Goal: Task Accomplishment & Management: Manage account settings

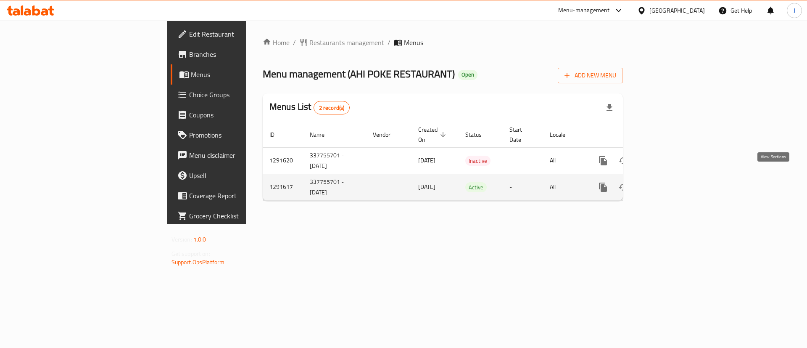
click at [674, 178] on link "enhanced table" at bounding box center [663, 187] width 20 height 20
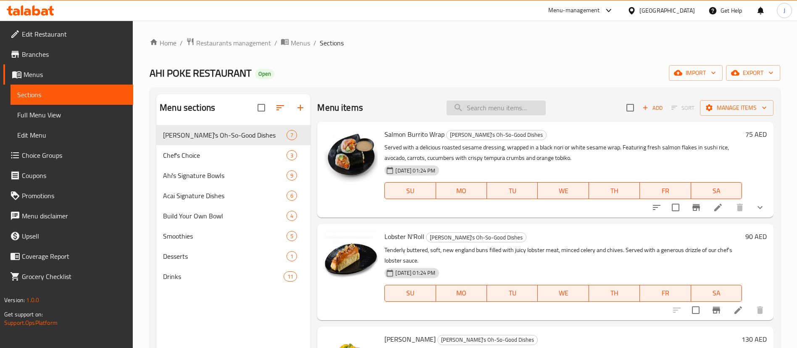
click at [479, 101] on input "search" at bounding box center [496, 107] width 99 height 15
paste input "Build Your Own Açaí Bo"
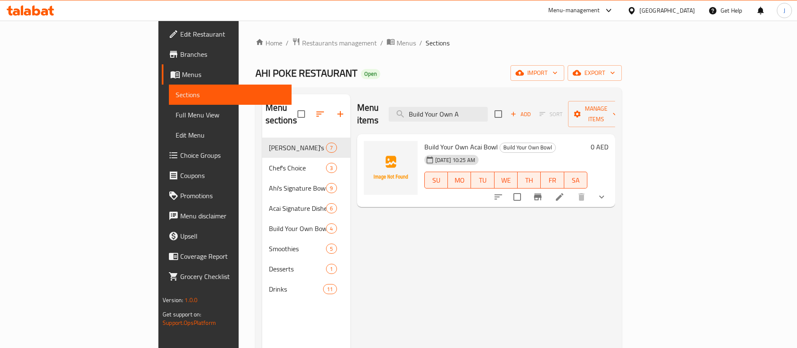
type input "Build Your Own A"
click at [565, 192] on icon at bounding box center [560, 197] width 10 height 10
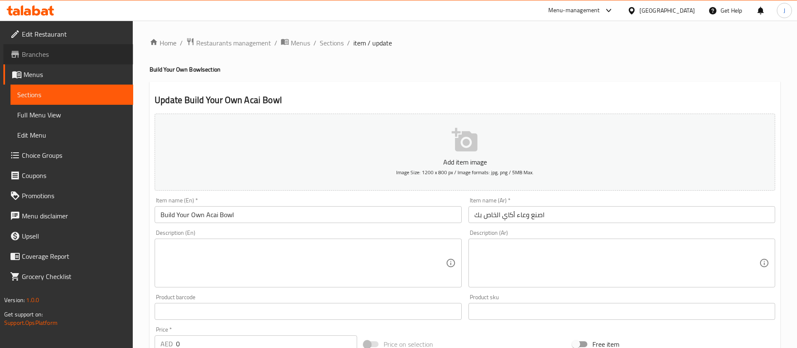
click at [56, 52] on span "Branches" at bounding box center [74, 54] width 105 height 10
drag, startPoint x: 543, startPoint y: 82, endPoint x: 429, endPoint y: 49, distance: 118.7
drag, startPoint x: 378, startPoint y: 42, endPoint x: 425, endPoint y: 46, distance: 47.2
click at [413, 45] on ol "Home / Restaurants management / Menus / Sections / item / update" at bounding box center [465, 42] width 631 height 11
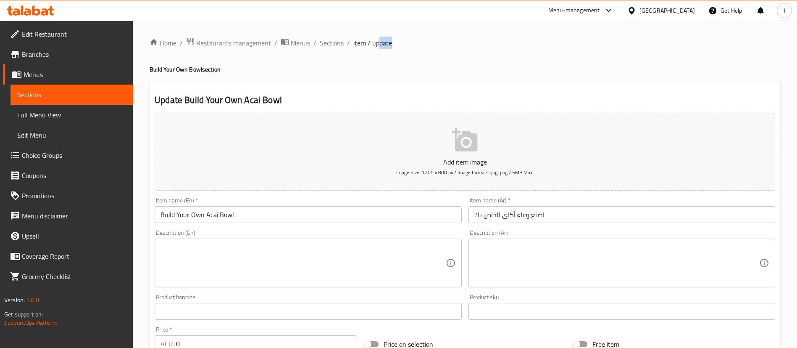
click at [433, 47] on ol "Home / Restaurants management / Menus / Sections / item / update" at bounding box center [465, 42] width 631 height 11
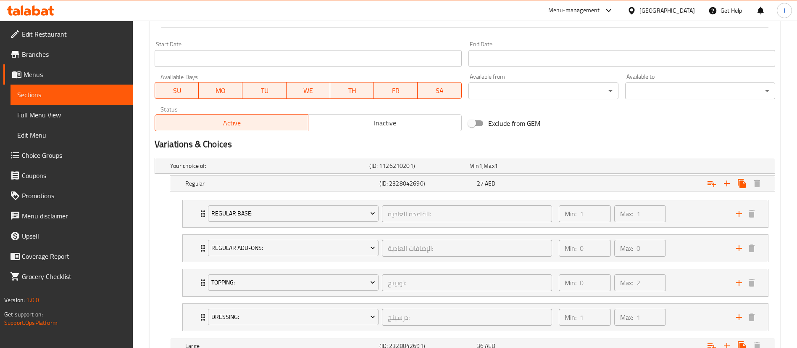
scroll to position [441, 0]
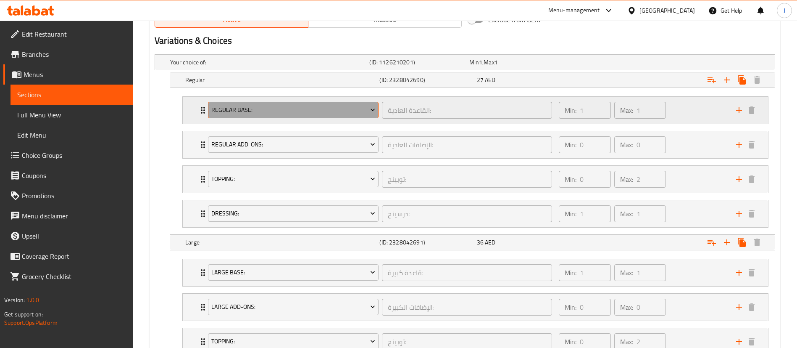
click at [284, 107] on span "Regular Base:" at bounding box center [293, 110] width 164 height 11
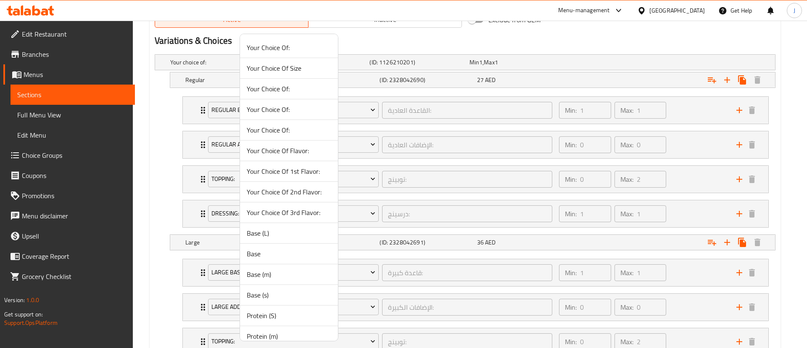
click at [790, 116] on div at bounding box center [403, 174] width 807 height 348
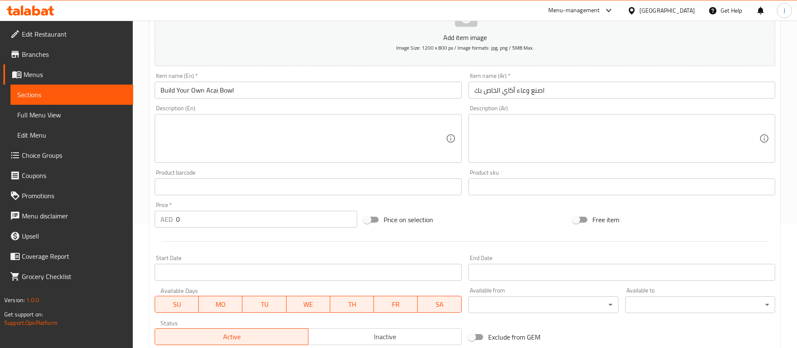
scroll to position [0, 0]
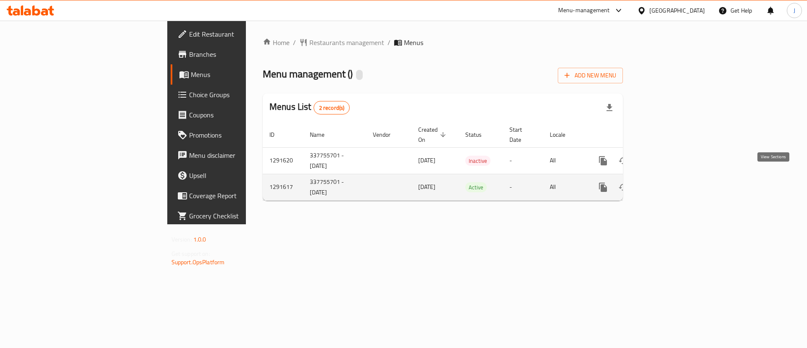
click at [667, 183] on icon "enhanced table" at bounding box center [664, 187] width 8 height 8
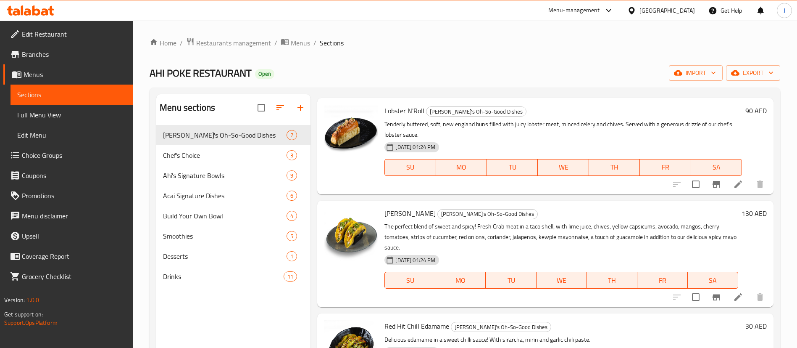
scroll to position [126, 0]
drag, startPoint x: 203, startPoint y: 218, endPoint x: 233, endPoint y: 214, distance: 30.1
click at [203, 218] on span "Build Your Own Bowl" at bounding box center [213, 216] width 100 height 10
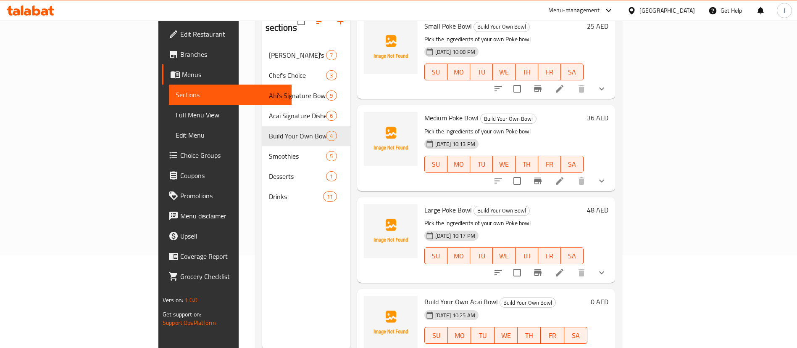
scroll to position [118, 0]
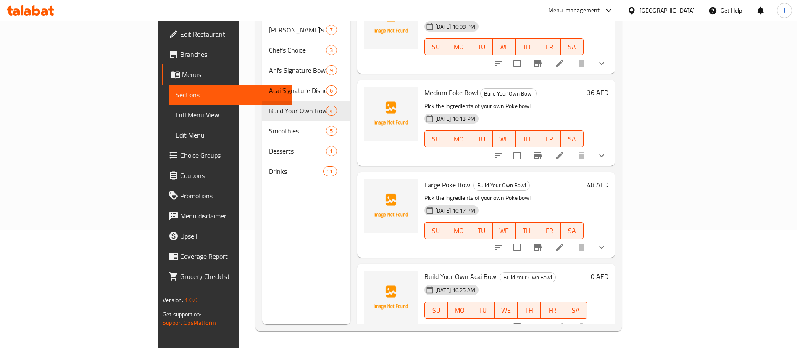
click at [425, 270] on span "Build Your Own Acai Bowl" at bounding box center [461, 276] width 74 height 13
copy h6 "Build Your Own Acai Bowl"
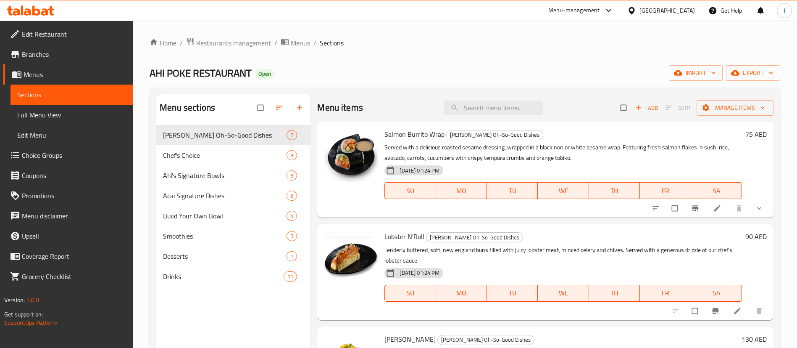
click at [55, 110] on span "Full Menu View" at bounding box center [71, 115] width 109 height 10
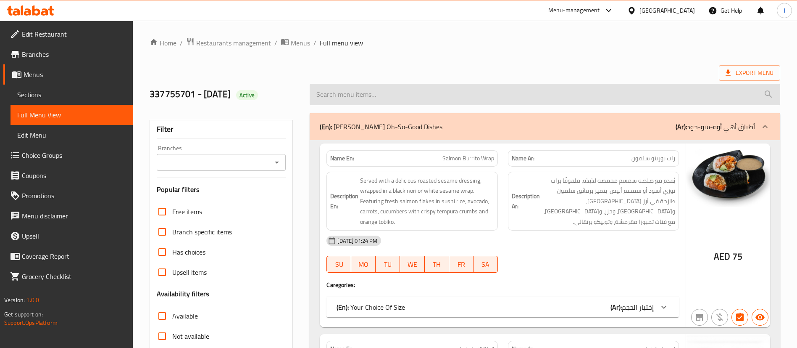
click at [390, 91] on input "search" at bounding box center [545, 94] width 471 height 21
paste input "Build Your Own Acai Bowl"
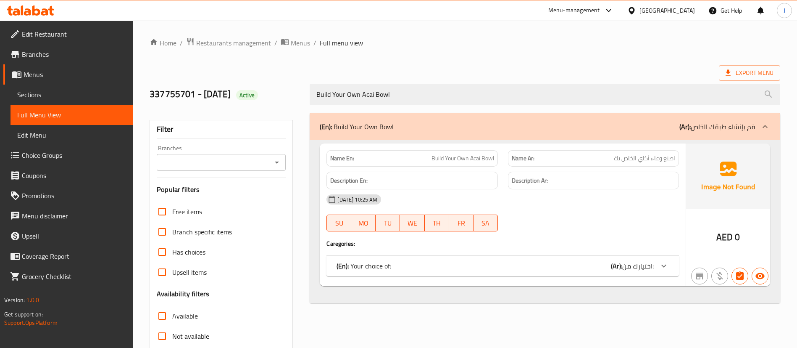
type input "Build Your Own Acai Bowl"
click at [663, 273] on div at bounding box center [664, 265] width 20 height 20
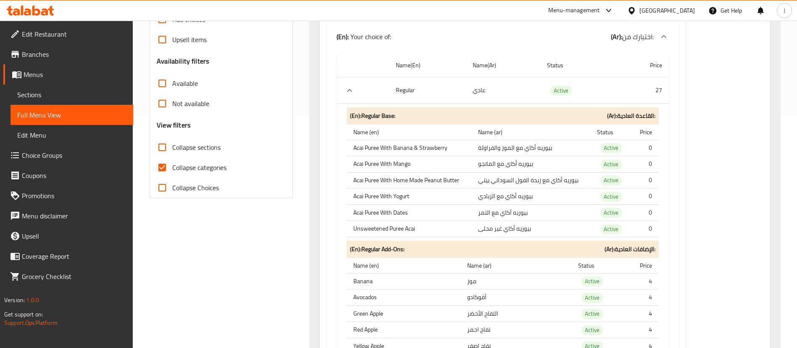
scroll to position [252, 0]
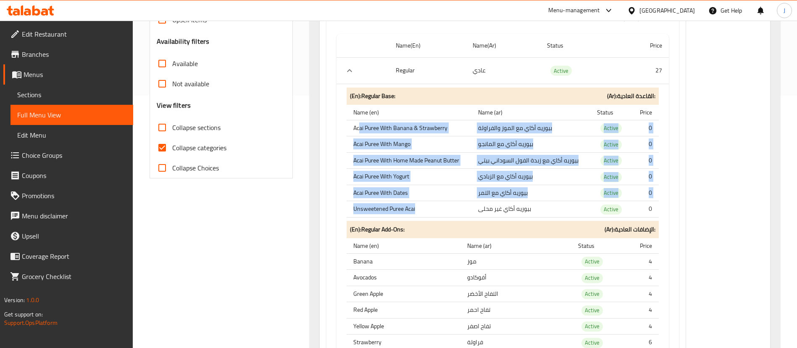
drag, startPoint x: 359, startPoint y: 126, endPoint x: 422, endPoint y: 205, distance: 101.7
click at [422, 205] on tbody "Acai Puree With Banana & Strawberry بيوريه أكاي مع الموز والفراولة Active 0 Aca…" at bounding box center [503, 168] width 312 height 97
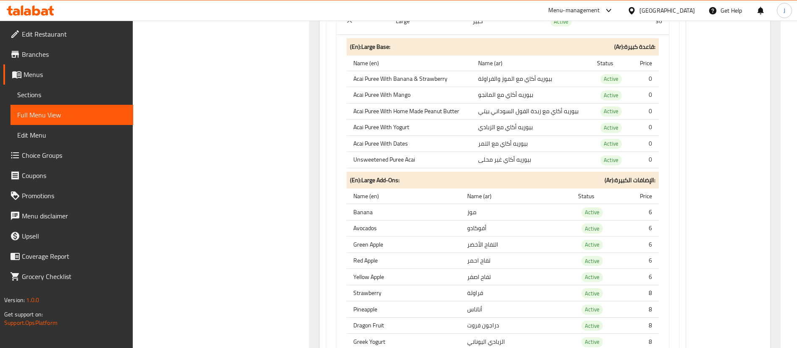
scroll to position [1261, 0]
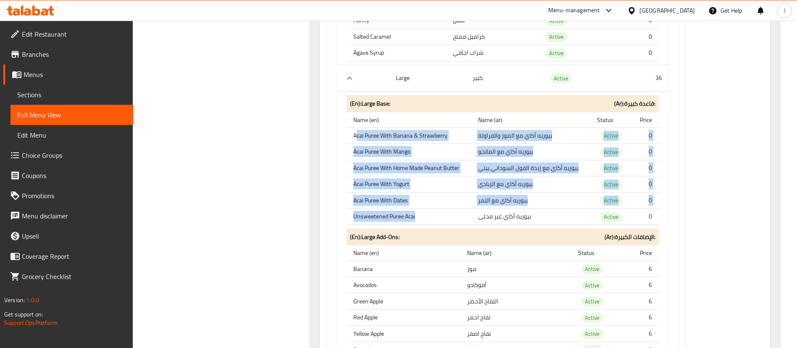
drag, startPoint x: 356, startPoint y: 139, endPoint x: 421, endPoint y: 212, distance: 98.2
click at [421, 212] on tbody "Acai Puree With Banana & Strawberry بيوريه أكاي مع الموز والفراولة Active 0 Aca…" at bounding box center [503, 175] width 312 height 97
click at [483, 174] on td "بيوريه أكاي مع زبدة الفول السوداني بيتي" at bounding box center [530, 168] width 119 height 16
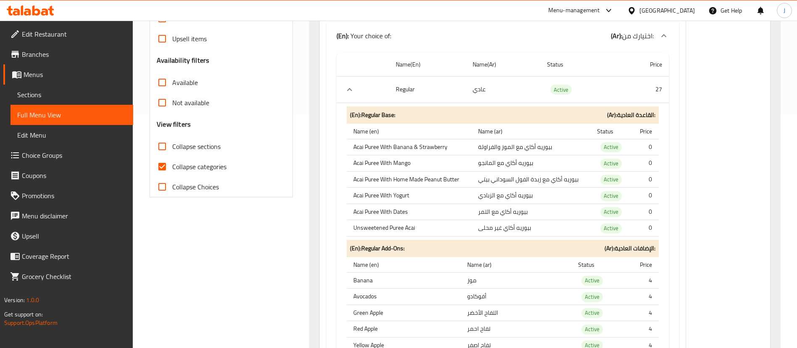
scroll to position [252, 0]
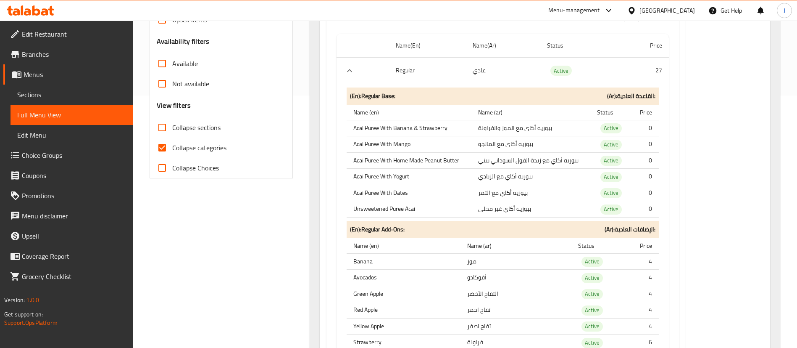
drag, startPoint x: 741, startPoint y: 107, endPoint x: 731, endPoint y: 113, distance: 11.5
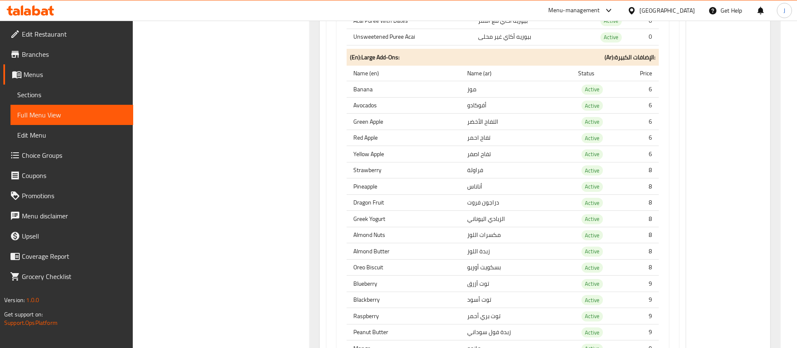
scroll to position [1450, 0]
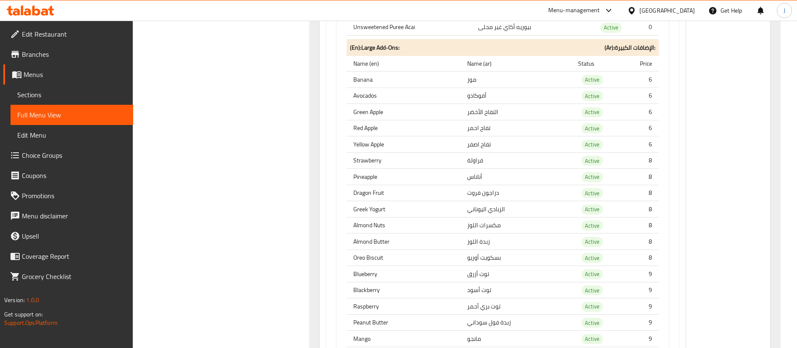
drag, startPoint x: 361, startPoint y: 95, endPoint x: 366, endPoint y: 95, distance: 5.9
click at [365, 94] on th "Avocados" at bounding box center [404, 95] width 114 height 16
drag, startPoint x: 356, startPoint y: 110, endPoint x: 368, endPoint y: 112, distance: 12.0
click at [368, 111] on th "Green Apple" at bounding box center [404, 112] width 114 height 16
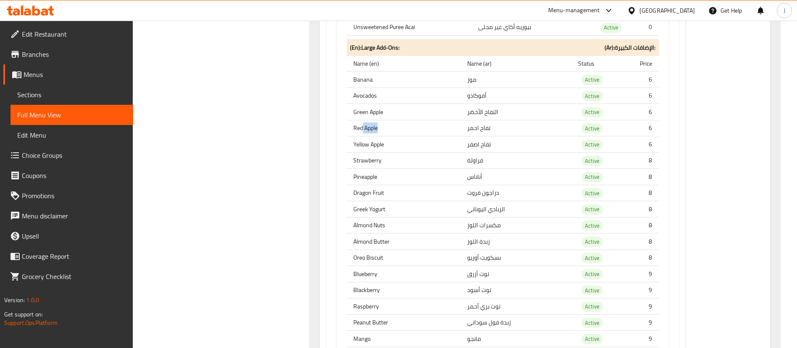
click at [379, 127] on th "Red Apple" at bounding box center [404, 128] width 114 height 16
drag, startPoint x: 366, startPoint y: 142, endPoint x: 373, endPoint y: 144, distance: 6.8
click at [373, 144] on th "Yellow Apple" at bounding box center [404, 144] width 114 height 16
click at [370, 158] on th "Strawberry" at bounding box center [404, 160] width 114 height 16
drag, startPoint x: 357, startPoint y: 182, endPoint x: 368, endPoint y: 182, distance: 10.9
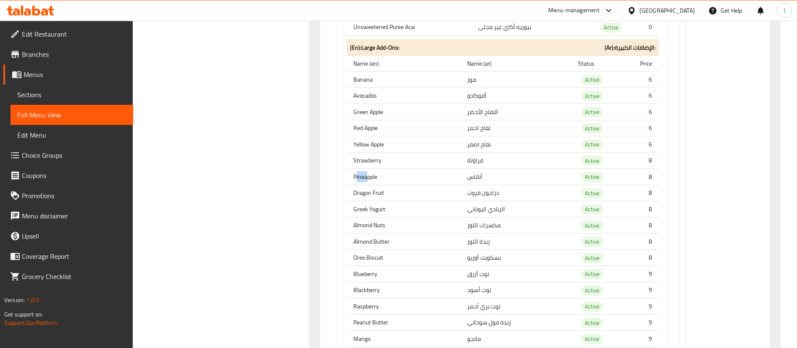
click at [368, 182] on th "Pineapple" at bounding box center [404, 177] width 114 height 16
drag, startPoint x: 363, startPoint y: 196, endPoint x: 376, endPoint y: 202, distance: 13.9
click at [376, 200] on tbody "Banana موز Active 6 Avocados أفوكادو Active 6 Green Apple التفاح الأخضر Active …" at bounding box center [503, 346] width 312 height 550
drag, startPoint x: 369, startPoint y: 226, endPoint x: 379, endPoint y: 227, distance: 10.2
click at [379, 227] on th "Almond Nuts" at bounding box center [404, 225] width 114 height 16
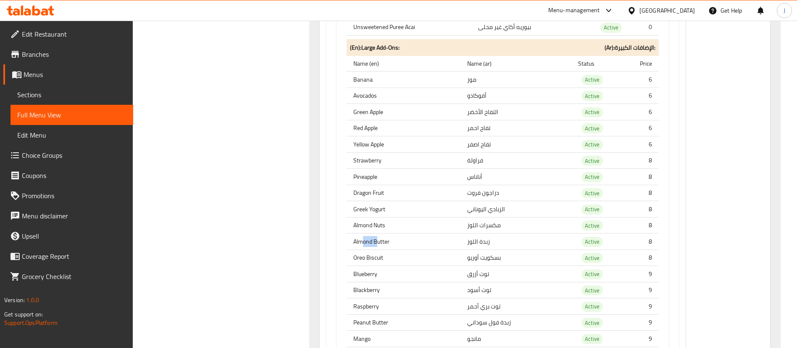
drag, startPoint x: 363, startPoint y: 243, endPoint x: 378, endPoint y: 247, distance: 15.5
click at [378, 247] on th "Almond Butter" at bounding box center [404, 241] width 114 height 16
drag, startPoint x: 366, startPoint y: 257, endPoint x: 373, endPoint y: 261, distance: 8.3
click at [373, 260] on th "Oreo Biscuit" at bounding box center [404, 257] width 114 height 16
drag, startPoint x: 361, startPoint y: 278, endPoint x: 371, endPoint y: 280, distance: 10.2
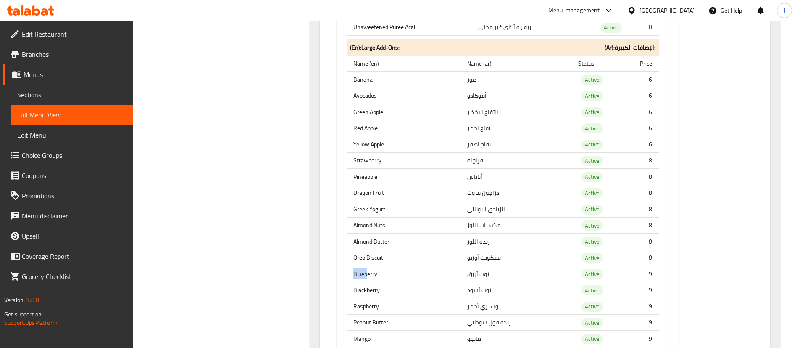
click at [371, 280] on th "Blueberry" at bounding box center [404, 274] width 114 height 16
click at [376, 293] on th "Blackberry" at bounding box center [404, 290] width 114 height 16
drag, startPoint x: 362, startPoint y: 310, endPoint x: 380, endPoint y: 308, distance: 18.1
click at [380, 308] on th "Raspberry" at bounding box center [404, 306] width 114 height 16
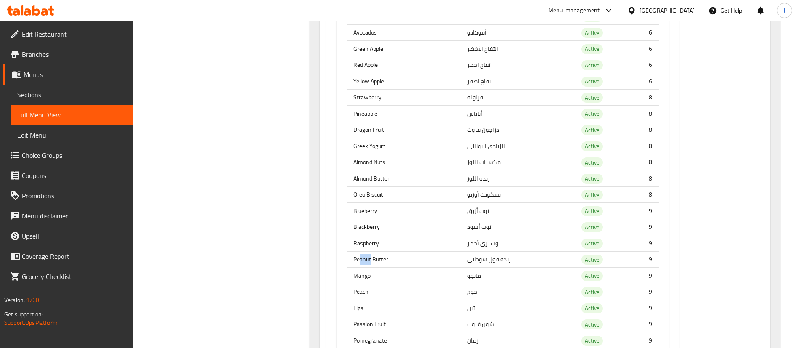
click at [372, 263] on th "Peanut Butter" at bounding box center [404, 259] width 114 height 16
drag, startPoint x: 358, startPoint y: 274, endPoint x: 367, endPoint y: 276, distance: 9.1
click at [367, 276] on th "Mango" at bounding box center [404, 275] width 114 height 16
drag, startPoint x: 355, startPoint y: 290, endPoint x: 363, endPoint y: 294, distance: 9.6
click at [363, 292] on th "Peach" at bounding box center [404, 291] width 114 height 16
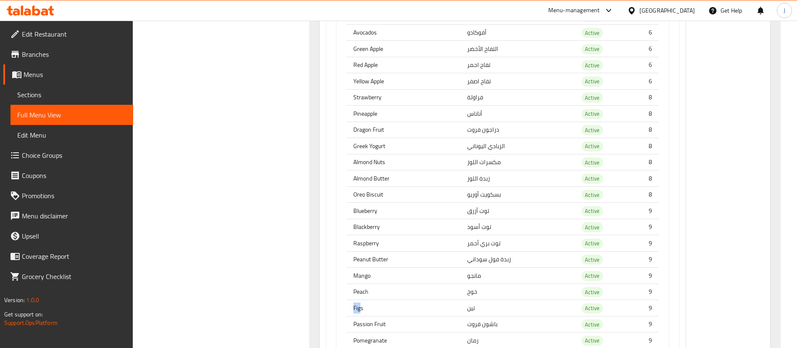
drag, startPoint x: 355, startPoint y: 306, endPoint x: 366, endPoint y: 308, distance: 11.2
click at [366, 308] on th "Figs" at bounding box center [404, 308] width 114 height 16
drag, startPoint x: 366, startPoint y: 324, endPoint x: 396, endPoint y: 326, distance: 30.3
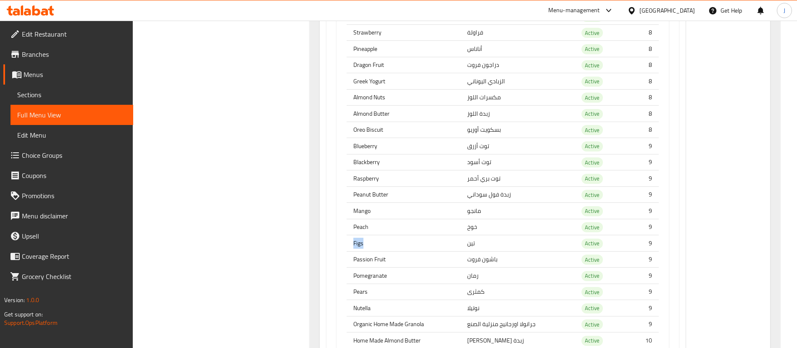
scroll to position [1639, 0]
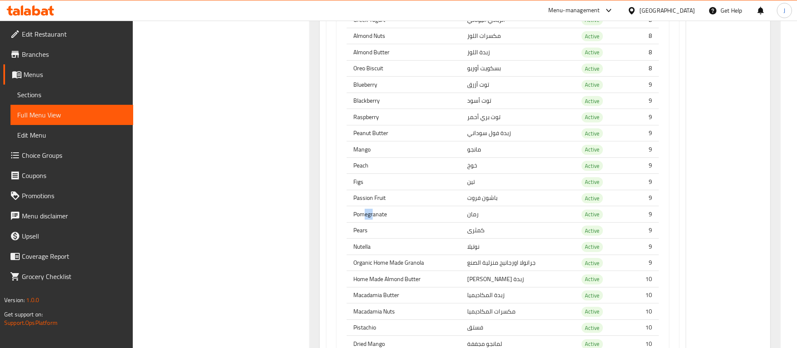
drag, startPoint x: 370, startPoint y: 216, endPoint x: 363, endPoint y: 227, distance: 13.1
click at [381, 216] on th "Pomegranate" at bounding box center [404, 214] width 114 height 16
drag, startPoint x: 353, startPoint y: 232, endPoint x: 370, endPoint y: 234, distance: 17.3
click at [370, 234] on th "Pears" at bounding box center [404, 230] width 114 height 16
click at [365, 236] on div at bounding box center [365, 236] width 0 height 0
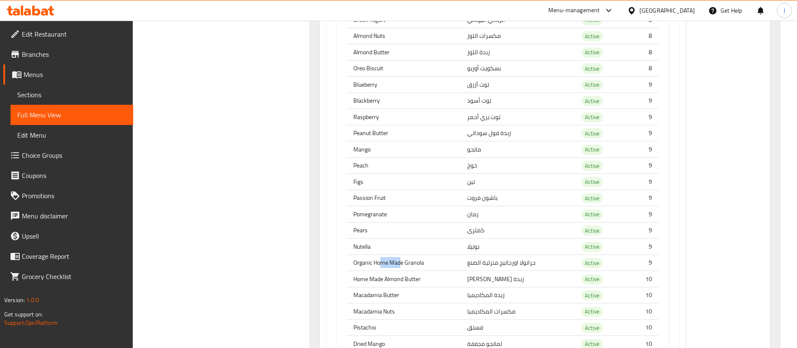
click at [401, 267] on th "Organic Home Made Granola" at bounding box center [404, 262] width 114 height 16
drag, startPoint x: 381, startPoint y: 282, endPoint x: 383, endPoint y: 290, distance: 7.9
click at [391, 284] on th "Home Made Almond Butter" at bounding box center [404, 279] width 114 height 16
drag, startPoint x: 372, startPoint y: 295, endPoint x: 380, endPoint y: 300, distance: 9.8
click at [379, 298] on th "Macadamia Butter" at bounding box center [404, 295] width 114 height 16
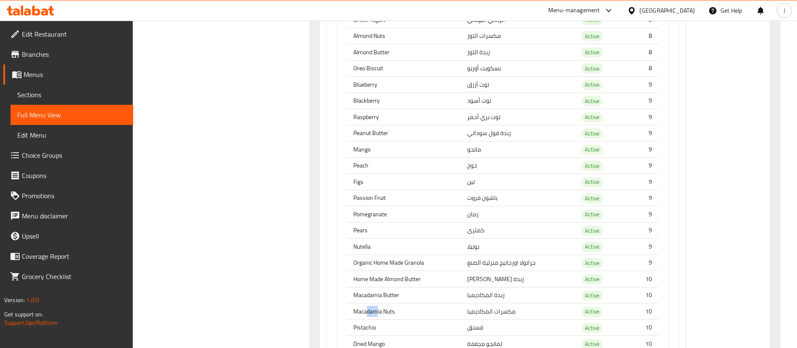
drag, startPoint x: 370, startPoint y: 314, endPoint x: 379, endPoint y: 315, distance: 8.9
click at [379, 315] on th "Macadamia Nuts" at bounding box center [404, 311] width 114 height 16
drag, startPoint x: 361, startPoint y: 329, endPoint x: 379, endPoint y: 330, distance: 17.7
click at [375, 330] on th "Pistachio" at bounding box center [404, 327] width 114 height 16
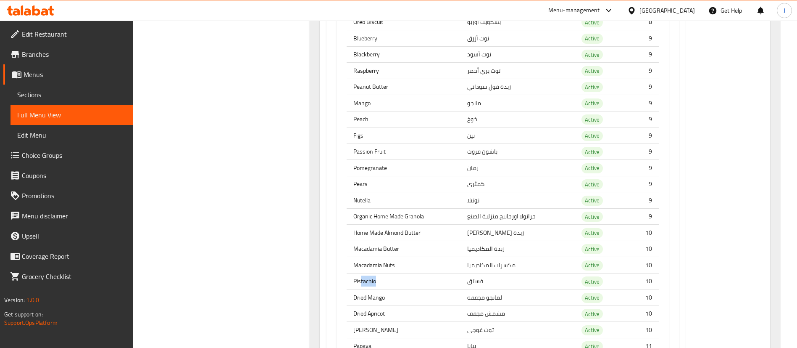
scroll to position [1765, 0]
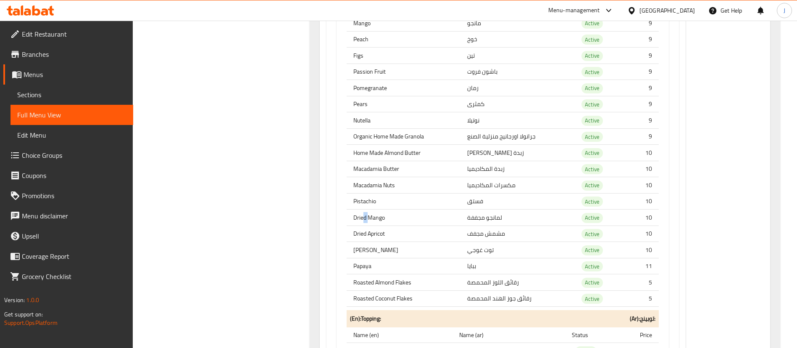
drag, startPoint x: 366, startPoint y: 219, endPoint x: 370, endPoint y: 219, distance: 4.6
click at [370, 219] on th "Dried Mango" at bounding box center [404, 217] width 114 height 16
drag, startPoint x: 371, startPoint y: 231, endPoint x: 353, endPoint y: 245, distance: 23.0
click at [377, 232] on th "Dried Apricot" at bounding box center [404, 233] width 114 height 16
drag, startPoint x: 348, startPoint y: 250, endPoint x: 374, endPoint y: 253, distance: 26.2
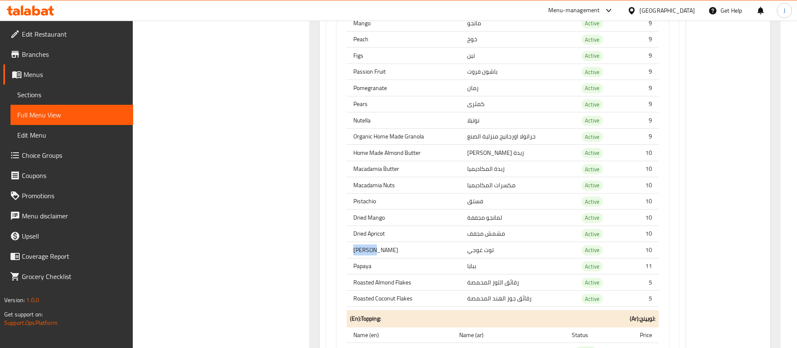
click at [374, 253] on th "Goji Berry" at bounding box center [404, 250] width 114 height 16
click at [384, 274] on tbody "Banana موز Active 6 Avocados أفوكادو Active 6 Green Apple التفاح الأخضر Active …" at bounding box center [503, 31] width 312 height 550
click at [426, 300] on th "Roasted Coconut Flakes" at bounding box center [404, 298] width 114 height 16
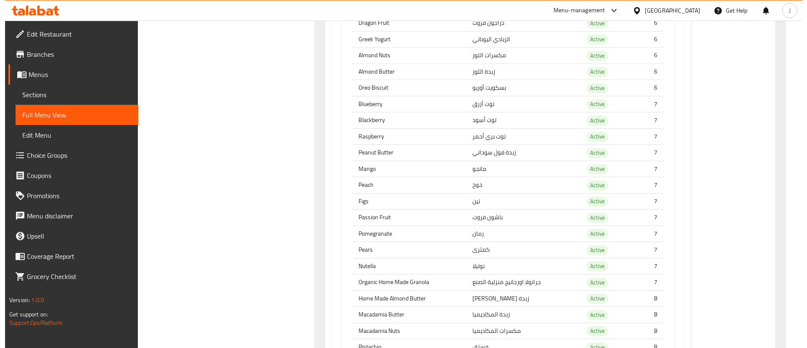
scroll to position [0, 0]
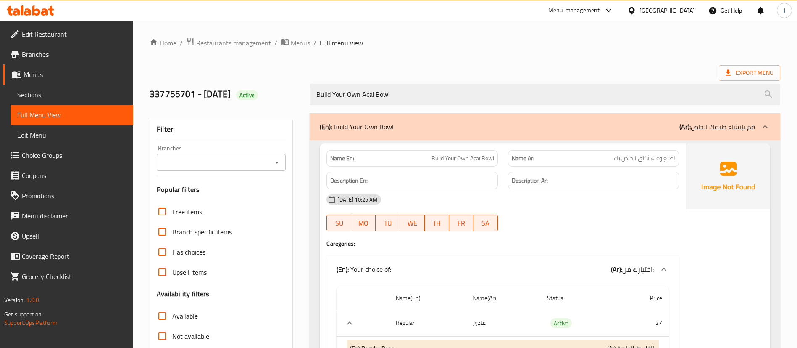
click at [291, 41] on span "Menus" at bounding box center [300, 43] width 19 height 10
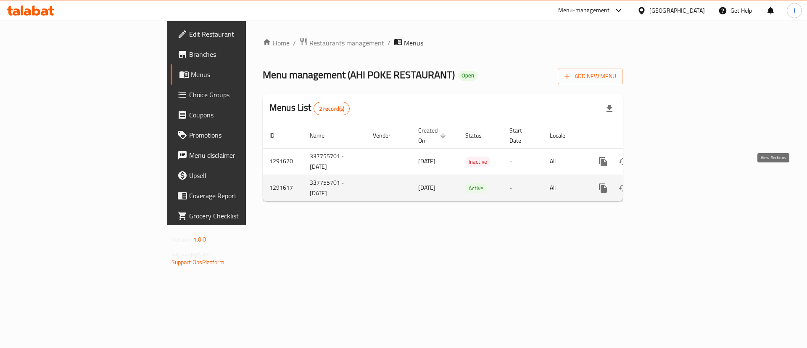
click at [669, 183] on icon "enhanced table" at bounding box center [663, 188] width 10 height 10
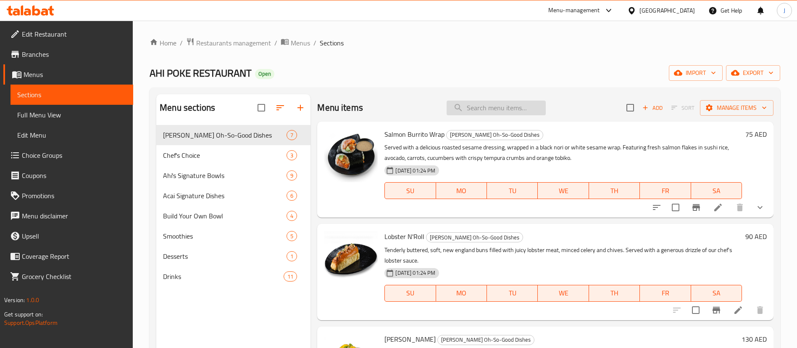
click at [495, 114] on input "search" at bounding box center [496, 107] width 99 height 15
paste input "2328042689"
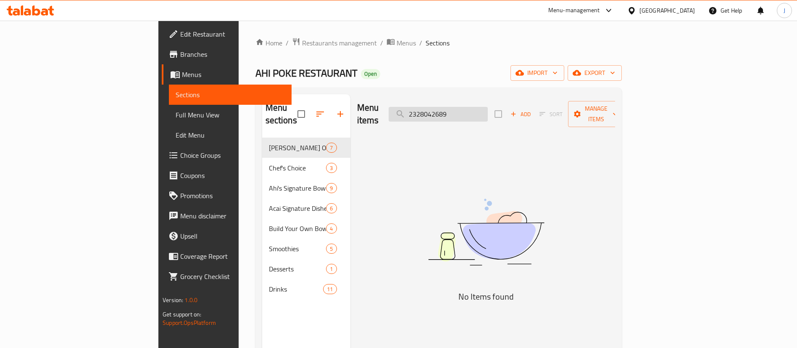
click at [477, 107] on input "2328042689" at bounding box center [438, 114] width 99 height 15
paste input "Build Your Own Acai Bowl"
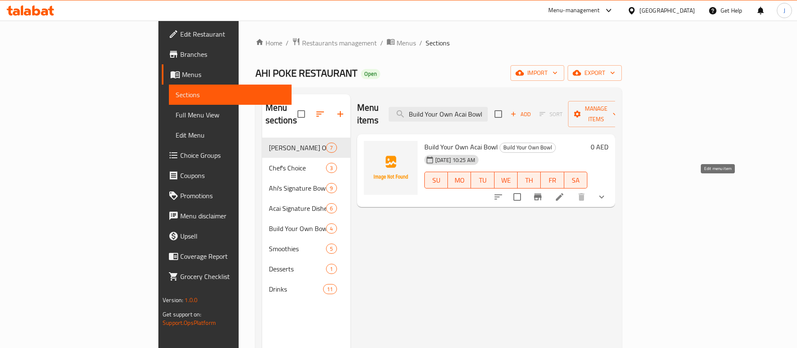
type input "Build Your Own Acai Bowl"
click at [565, 192] on icon at bounding box center [560, 197] width 10 height 10
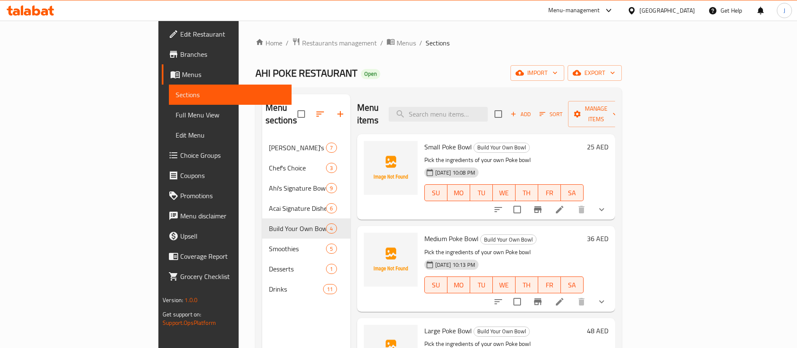
scroll to position [118, 0]
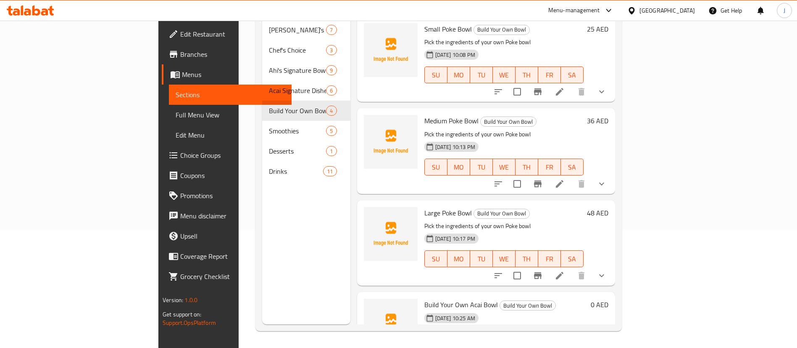
click at [643, 10] on div "[GEOGRAPHIC_DATA]" at bounding box center [667, 10] width 55 height 9
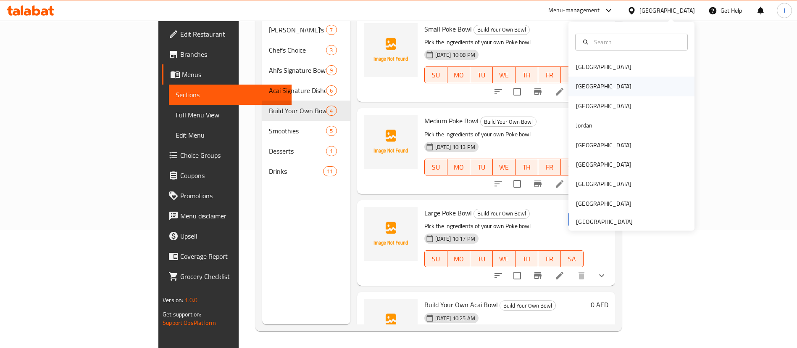
click at [576, 90] on div "[GEOGRAPHIC_DATA]" at bounding box center [603, 86] width 55 height 9
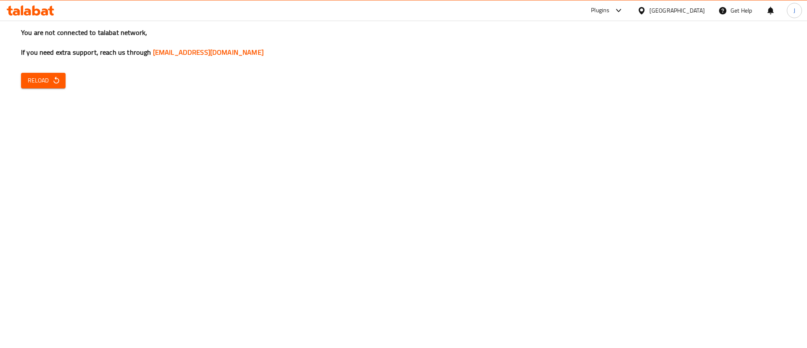
click at [34, 76] on span "Reload" at bounding box center [43, 80] width 31 height 11
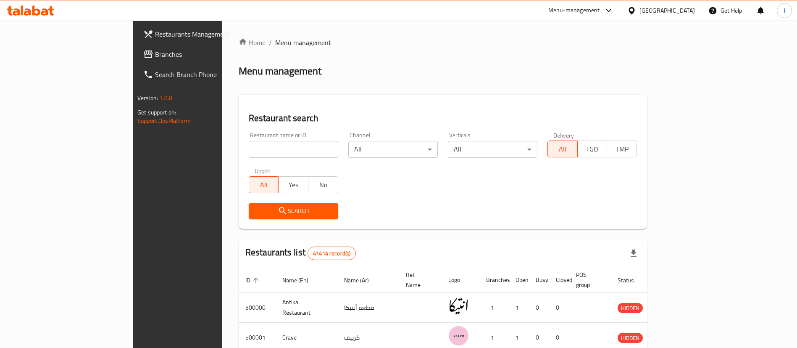
click at [249, 155] on input "search" at bounding box center [294, 149] width 90 height 17
paste input "كشري زيزو, Makram Ebeid"
click button "Search" at bounding box center [294, 211] width 90 height 16
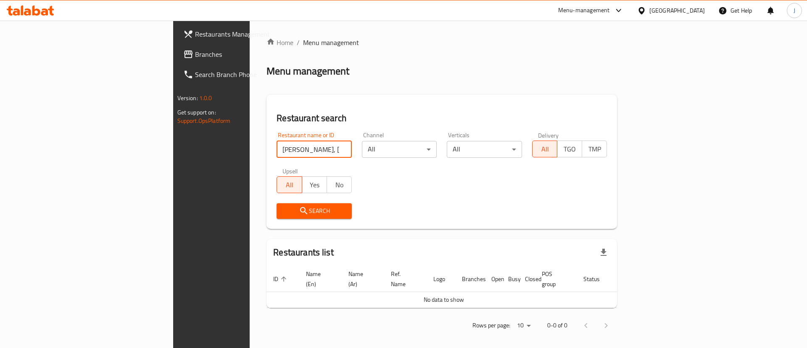
drag, startPoint x: 194, startPoint y: 147, endPoint x: 271, endPoint y: 142, distance: 77.9
click at [277, 142] on input "كشري زيزو, Makram Ebeid" at bounding box center [314, 149] width 75 height 17
click at [277, 148] on input "كشري زيزو, Makram Ebeid" at bounding box center [314, 149] width 75 height 17
click at [277, 146] on input "كشري زيزو, Makram Ebeid" at bounding box center [314, 149] width 75 height 17
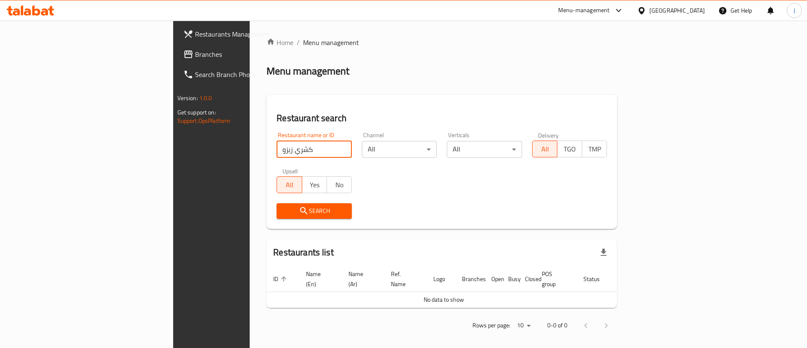
type input "كشري زيزو"
click button "Search" at bounding box center [314, 211] width 75 height 16
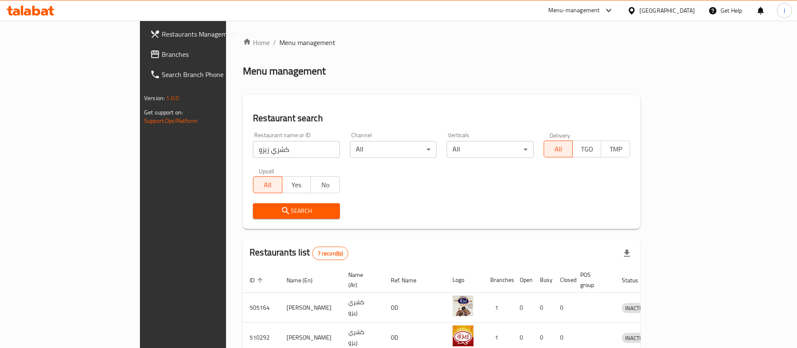
click at [162, 53] on span "Branches" at bounding box center [214, 54] width 105 height 10
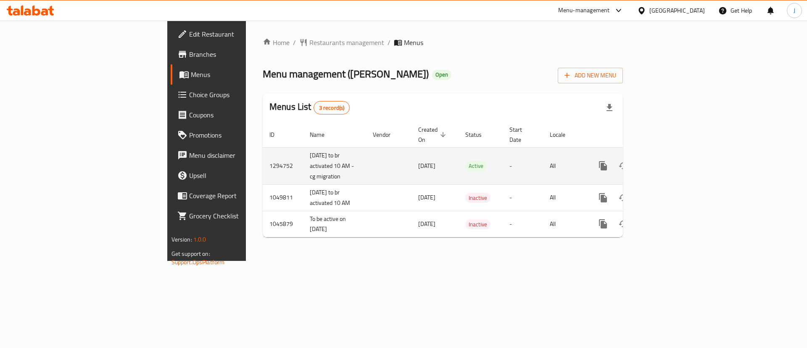
click at [674, 165] on div "enhanced table" at bounding box center [633, 165] width 81 height 20
click at [667, 162] on icon "enhanced table" at bounding box center [664, 166] width 8 height 8
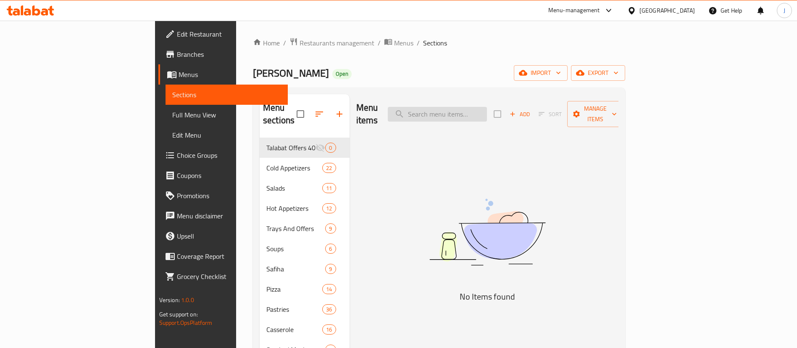
click at [485, 108] on input "search" at bounding box center [437, 114] width 99 height 15
paste input "فنجان هريسة"
click at [474, 108] on input "فنجان هريسة" at bounding box center [437, 114] width 99 height 15
click at [487, 109] on input "فنجان" at bounding box center [437, 114] width 99 height 15
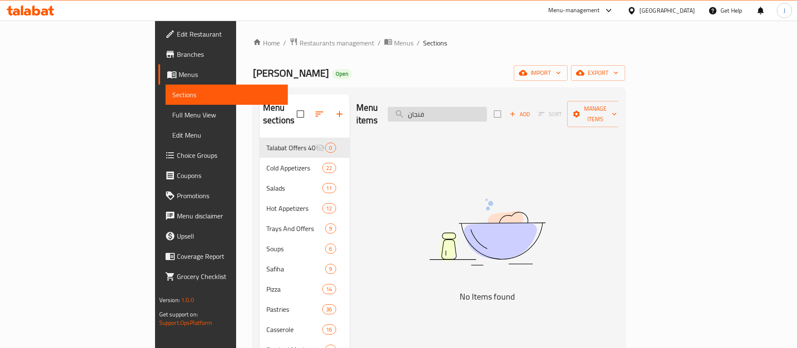
click at [487, 109] on input "فنجان" at bounding box center [437, 114] width 99 height 15
paste input "هريسة"
click at [487, 109] on input "فنجان هريسة" at bounding box center [437, 114] width 99 height 15
click at [487, 108] on input "فنجان هريسة" at bounding box center [437, 114] width 99 height 15
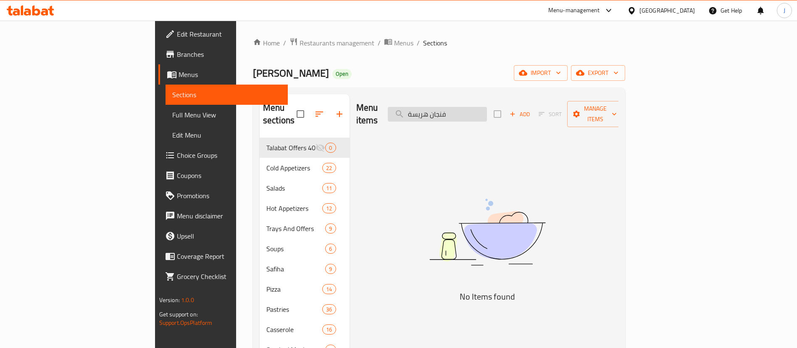
click at [487, 108] on input "فنجان هريسة" at bounding box center [437, 114] width 99 height 15
click at [487, 108] on input "هريسة" at bounding box center [437, 114] width 99 height 15
click at [487, 107] on input "هريسة" at bounding box center [437, 114] width 99 height 15
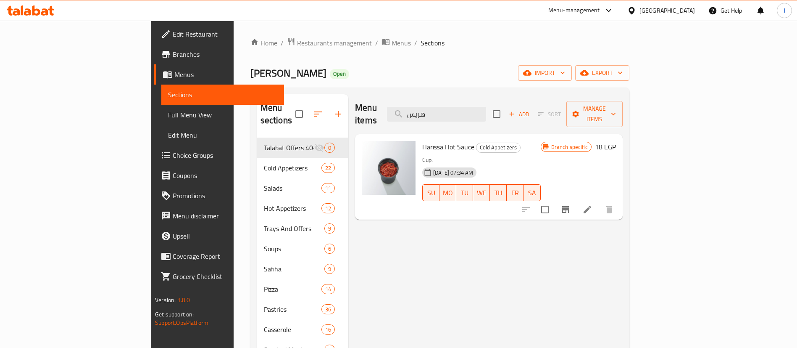
type input "هريس"
drag, startPoint x: 397, startPoint y: 134, endPoint x: 425, endPoint y: 130, distance: 28.5
click at [425, 140] on span "Harissa Hot Sauce" at bounding box center [448, 146] width 52 height 13
click at [571, 204] on icon "Branch-specific-item" at bounding box center [566, 209] width 10 height 10
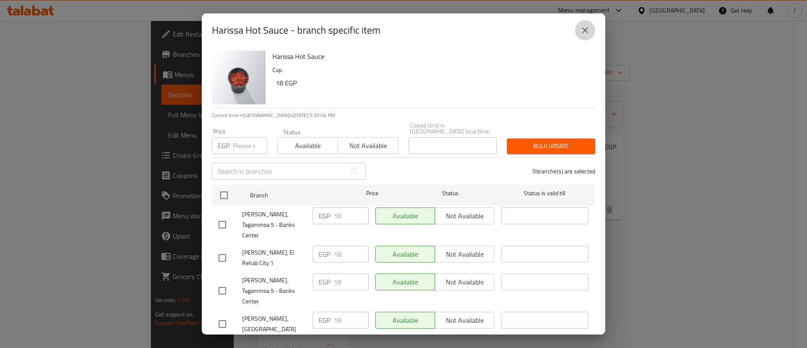
click at [585, 32] on icon "close" at bounding box center [585, 30] width 10 height 10
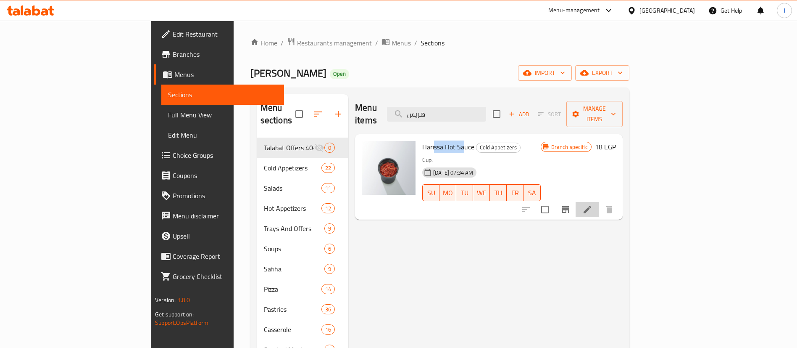
click at [599, 202] on li at bounding box center [588, 209] width 24 height 15
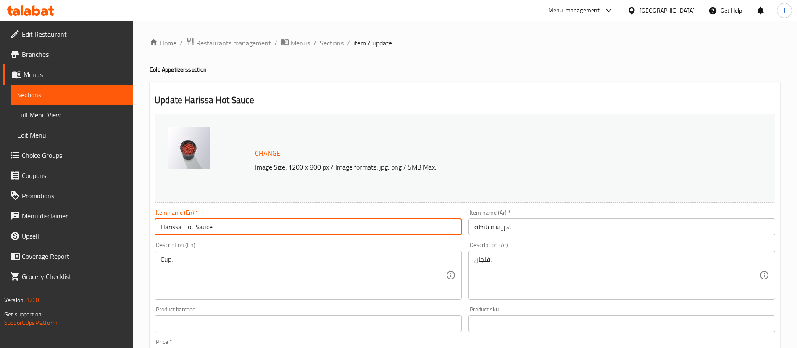
click at [191, 222] on input "Harissa Hot Sauce" at bounding box center [308, 226] width 307 height 17
click at [322, 33] on div "Home / Restaurants management / Menus / Sections / item / update Cold Appetizer…" at bounding box center [465, 313] width 664 height 585
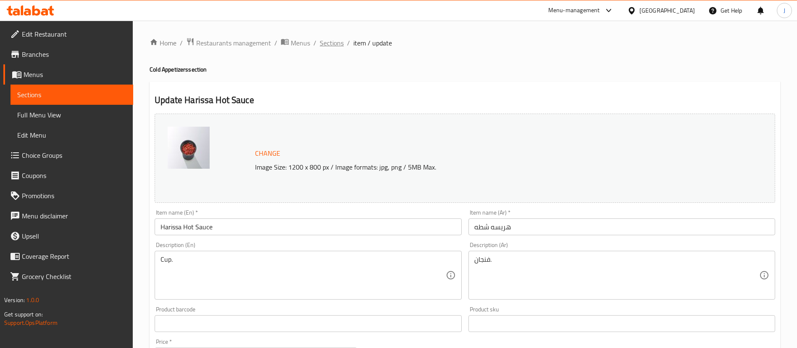
click at [334, 42] on span "Sections" at bounding box center [332, 43] width 24 height 10
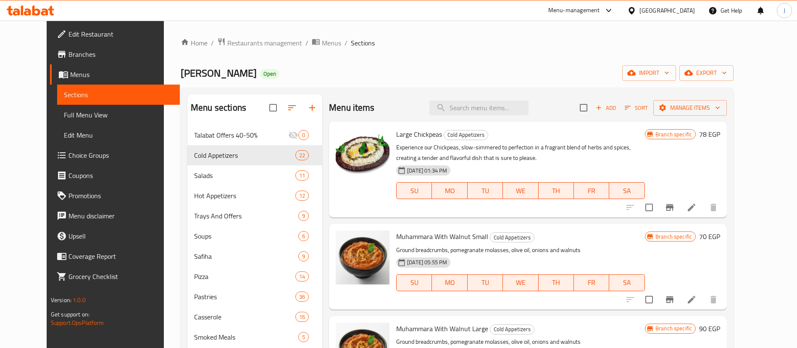
click at [481, 97] on div "Menu items Add Sort Manage items" at bounding box center [528, 107] width 398 height 27
click at [482, 109] on input "search" at bounding box center [478, 107] width 99 height 15
paste input "Harissa Hot Sauce"
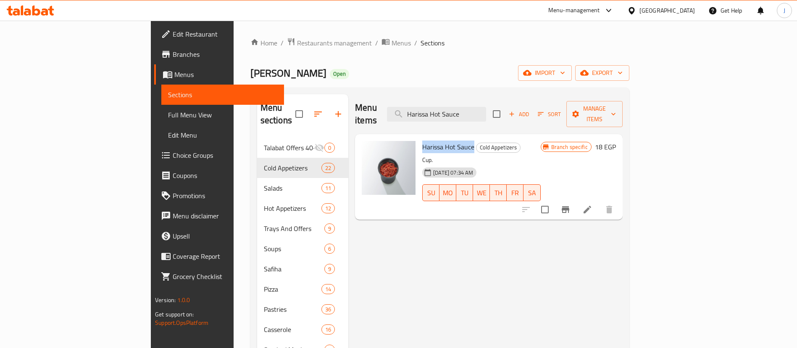
drag, startPoint x: 403, startPoint y: 131, endPoint x: 436, endPoint y: 133, distance: 32.8
click at [436, 140] on span "Harissa Hot Sauce" at bounding box center [448, 146] width 52 height 13
click at [485, 164] on div "18-06-2025 07:34 AM SU MO TU WE TH FR SA" at bounding box center [481, 186] width 125 height 45
click at [540, 155] on p "Cup." at bounding box center [481, 160] width 118 height 11
drag, startPoint x: 388, startPoint y: 132, endPoint x: 435, endPoint y: 135, distance: 46.7
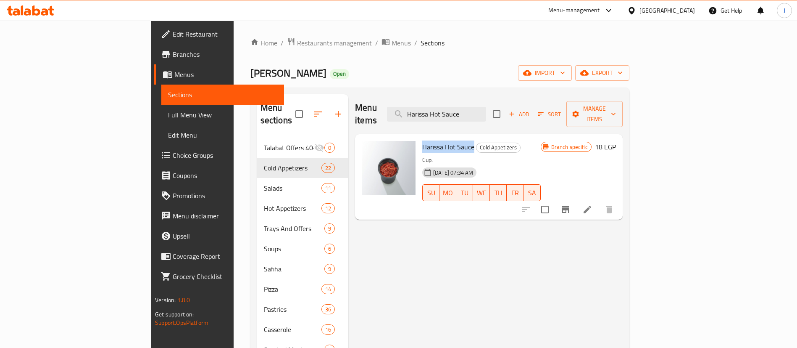
click at [435, 140] on span "Harissa Hot Sauce" at bounding box center [448, 146] width 52 height 13
click at [477, 142] on span "Cold Appetizers" at bounding box center [499, 147] width 44 height 10
click at [495, 97] on div "Menu items Harissa Hot Sauce Add Sort Manage items" at bounding box center [489, 114] width 268 height 40
click at [486, 110] on input "Harissa Hot Sauce" at bounding box center [436, 114] width 99 height 15
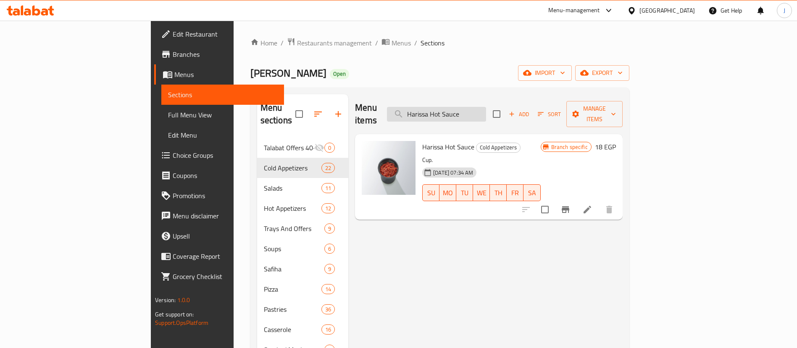
click at [486, 110] on input "Harissa Hot Sauce" at bounding box center [436, 114] width 99 height 15
paste input "صفيحة مخاصي وسناسل"
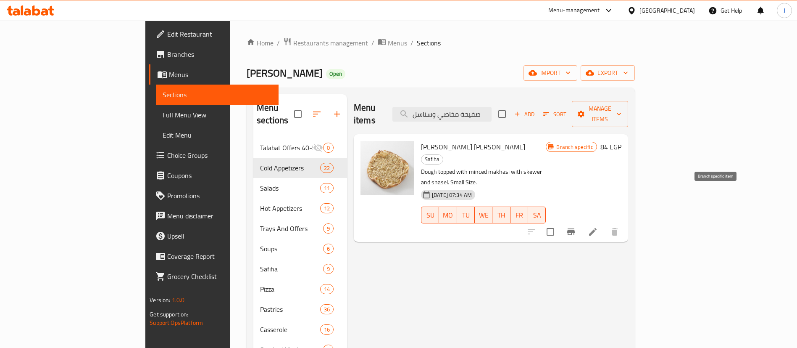
click at [575, 228] on icon "Branch-specific-item" at bounding box center [571, 231] width 8 height 7
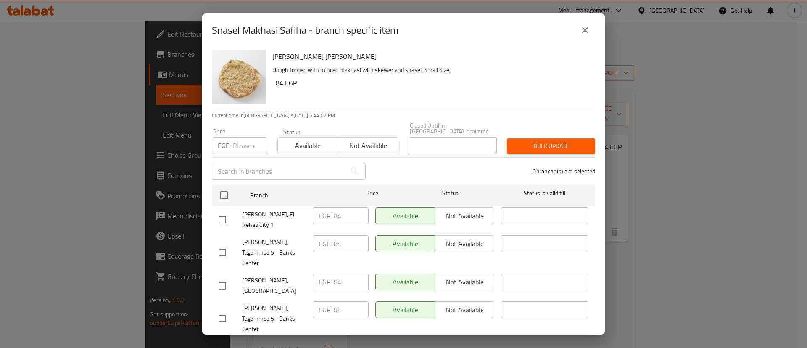
click at [576, 37] on button "close" at bounding box center [585, 30] width 20 height 20
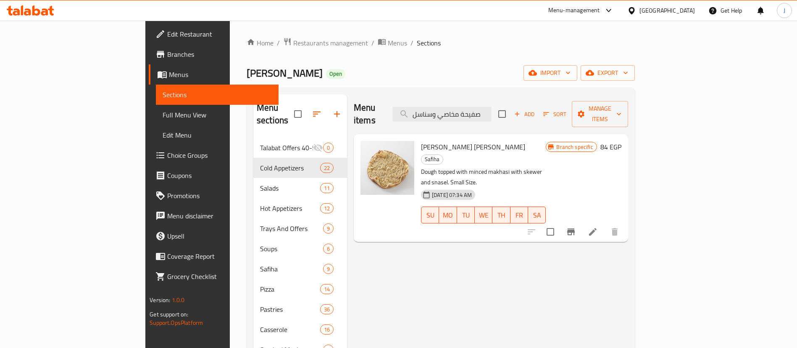
drag, startPoint x: 589, startPoint y: 71, endPoint x: 586, endPoint y: 76, distance: 6.2
click at [587, 73] on div "Ibn Alsham Open import export" at bounding box center [441, 73] width 388 height 16
click at [506, 118] on div "Menu items صفيحة مخاصي وسناسل Add Sort Manage items" at bounding box center [491, 114] width 274 height 40
click at [492, 107] on input "صفيحة مخاصي وسناسل" at bounding box center [441, 114] width 99 height 15
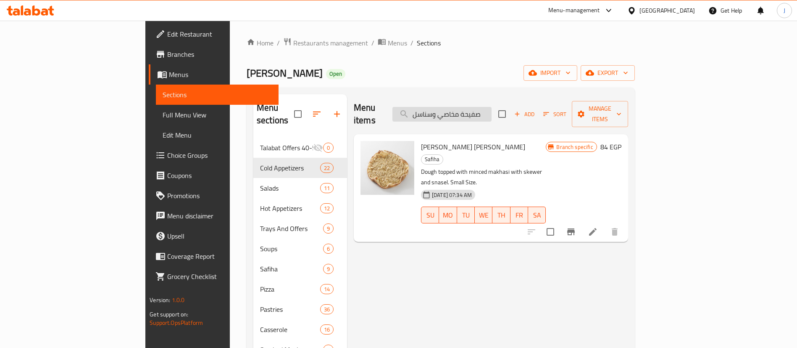
click at [492, 107] on input "صفيحة مخاصي وسناسل" at bounding box center [441, 114] width 99 height 15
paste input "Grilled Salad Large"
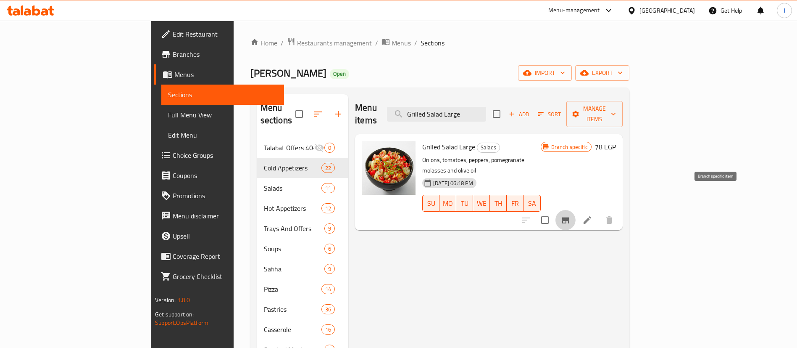
click at [571, 215] on icon "Branch-specific-item" at bounding box center [566, 220] width 10 height 10
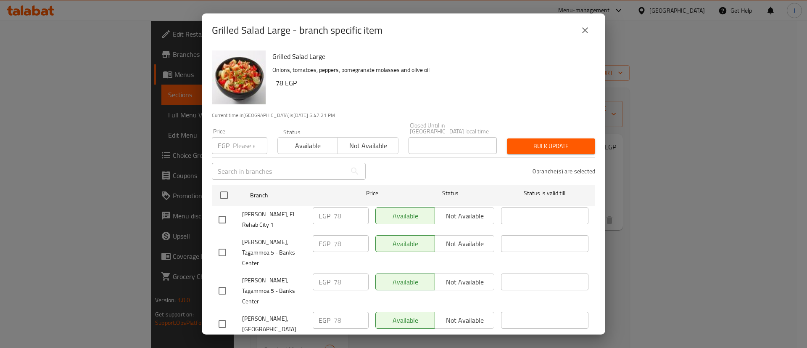
click at [586, 33] on icon "close" at bounding box center [585, 30] width 6 height 6
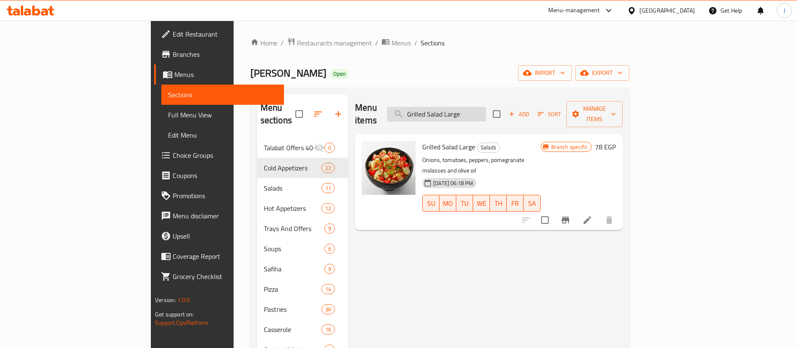
click at [486, 108] on input "Grilled Salad Large" at bounding box center [436, 114] width 99 height 15
paste input "لبن بالخيار"
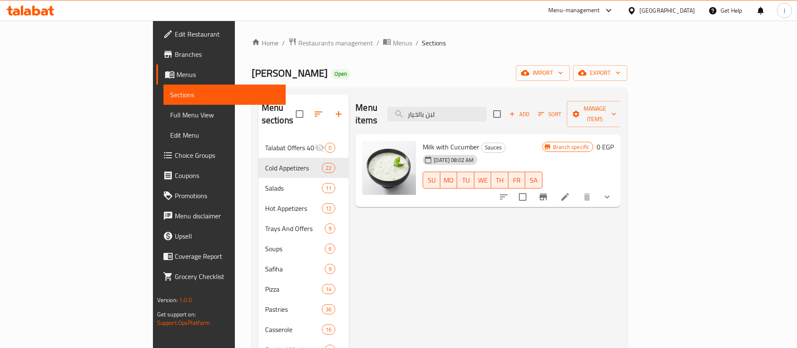
click at [621, 187] on div "Milk with Cucumber Sauces 15-07-2025 08:02 AM SU MO TU WE TH FR SA Branch speci…" at bounding box center [488, 170] width 265 height 73
click at [617, 187] on button "show more" at bounding box center [607, 197] width 20 height 20
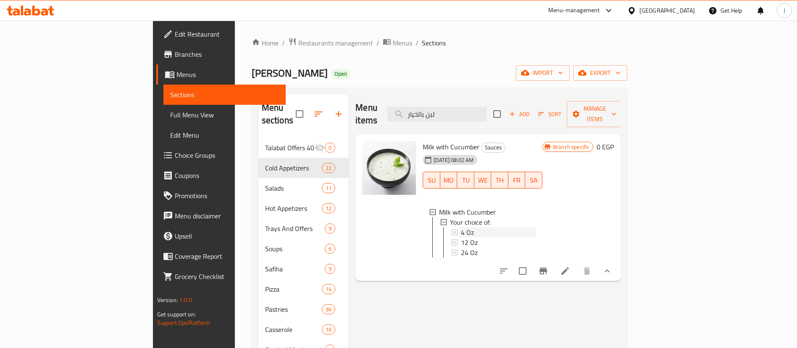
click at [461, 227] on span "4 Oz" at bounding box center [467, 232] width 13 height 10
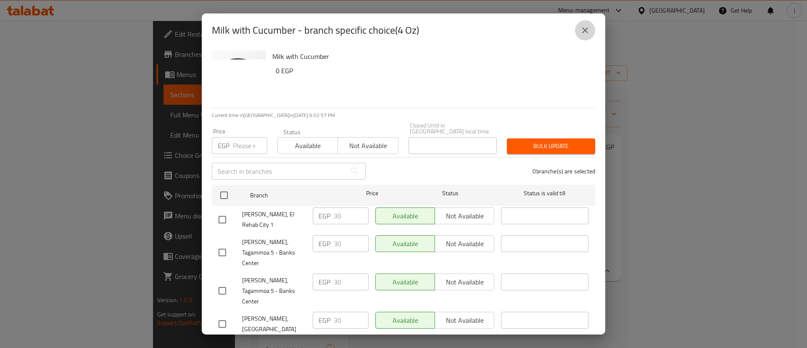
click at [585, 35] on icon "close" at bounding box center [585, 30] width 10 height 10
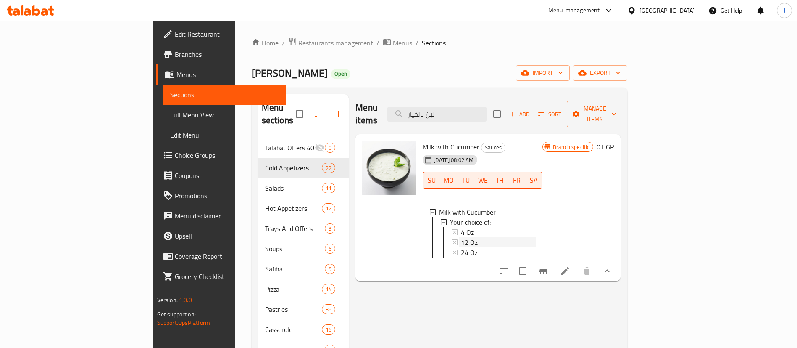
click at [461, 237] on span "12 Oz" at bounding box center [469, 242] width 17 height 10
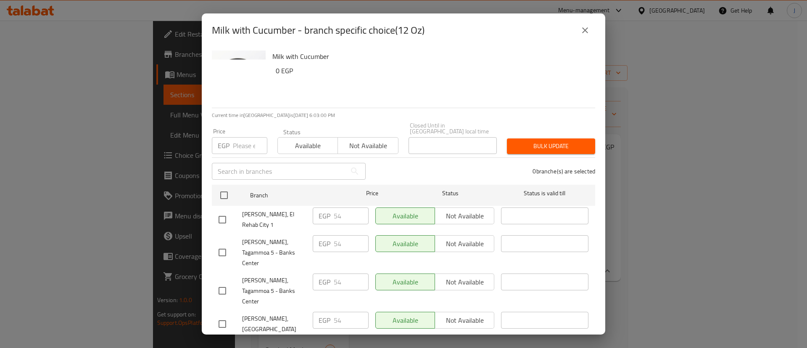
click at [579, 32] on button "close" at bounding box center [585, 30] width 20 height 20
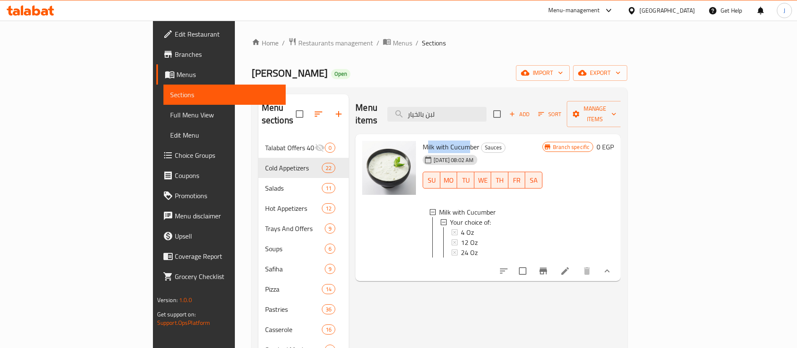
drag, startPoint x: 390, startPoint y: 133, endPoint x: 432, endPoint y: 129, distance: 42.3
click at [432, 140] on span "Milk with Cucumber" at bounding box center [451, 146] width 57 height 13
click at [482, 111] on input "لبن بالخيار" at bounding box center [436, 114] width 99 height 15
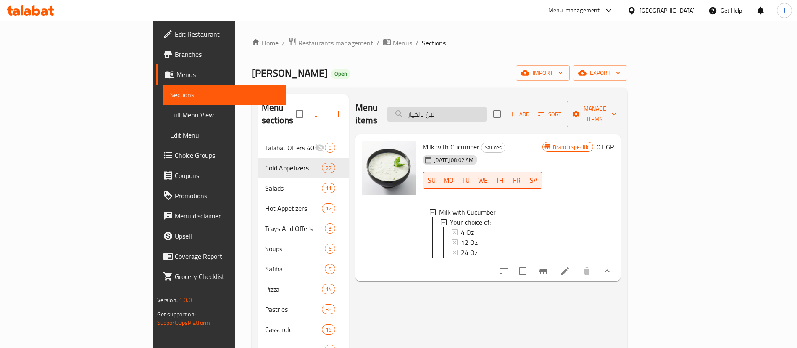
paste input "Super Supreme Pizza Medium"
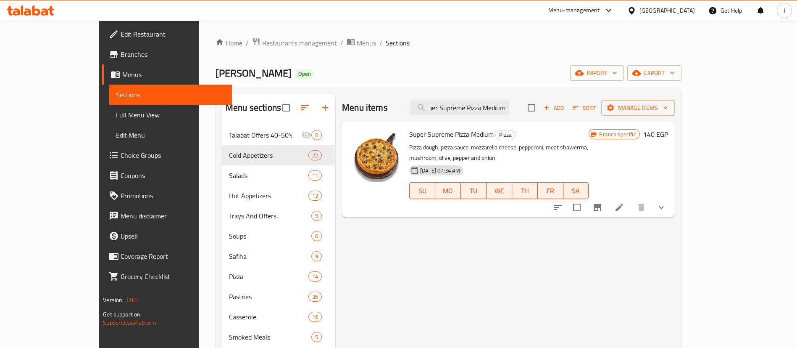
type input "Super Supreme Pizza Medium"
click at [666, 202] on icon "show more" at bounding box center [661, 207] width 10 height 10
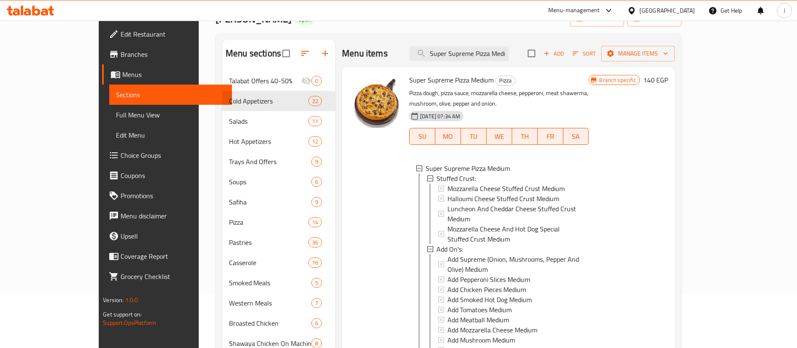
scroll to position [126, 0]
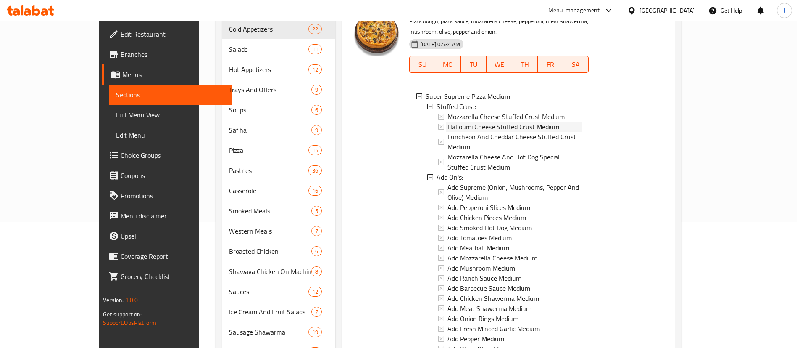
click at [466, 121] on span "Halloumi Cheese Stuffed Crust Medium" at bounding box center [504, 126] width 112 height 10
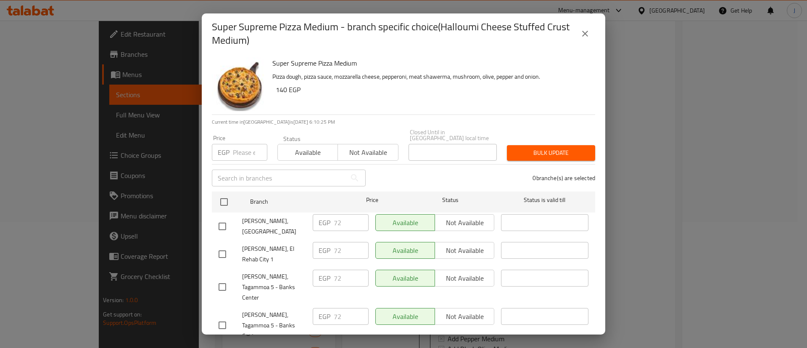
click at [580, 37] on icon "close" at bounding box center [585, 34] width 10 height 10
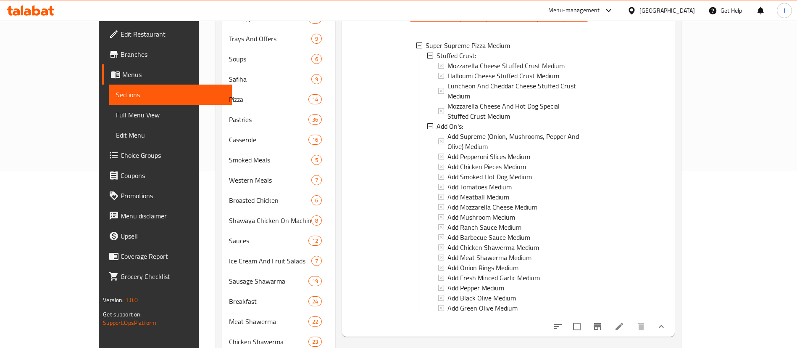
scroll to position [252, 0]
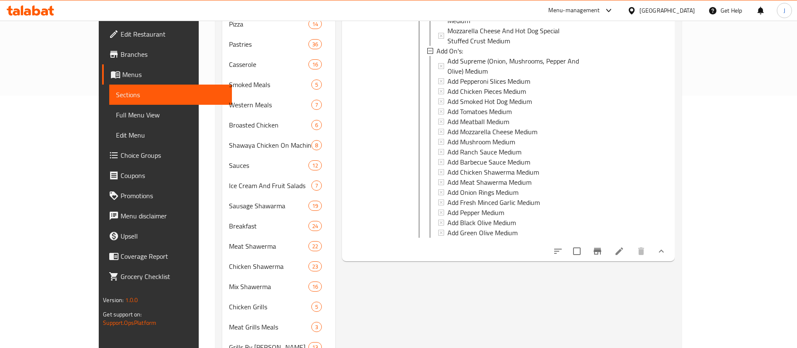
click at [624, 246] on icon at bounding box center [619, 251] width 10 height 10
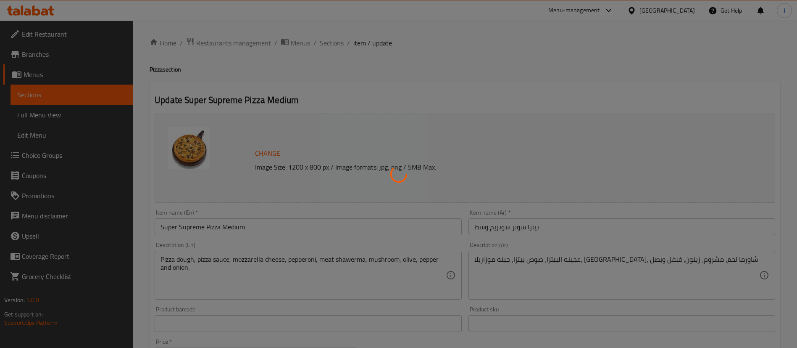
type input "محشوة الأطراف:"
type input "0"
type input "1"
type input "الإضافات:"
type input "0"
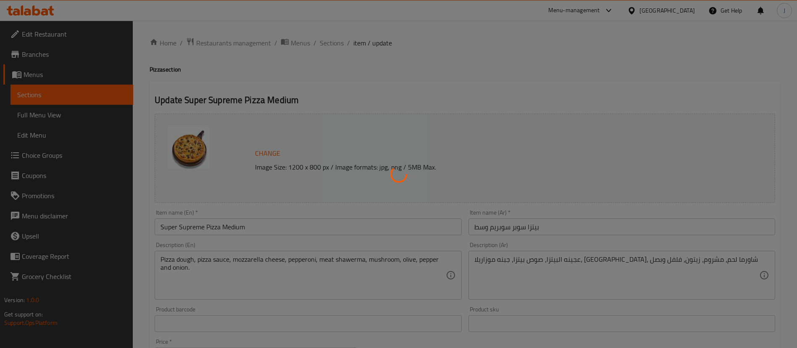
type input "0"
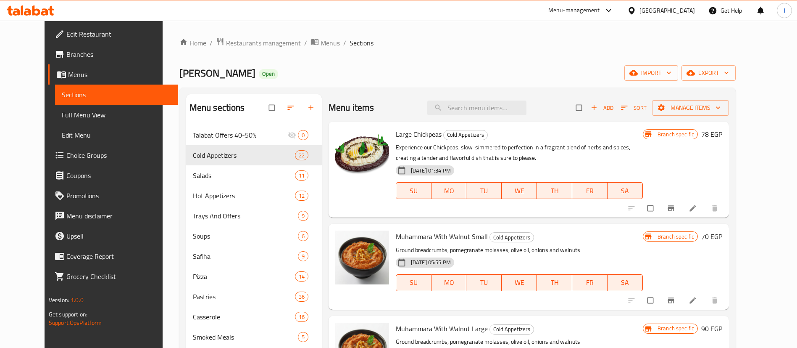
click at [62, 116] on span "Full Menu View" at bounding box center [116, 115] width 109 height 10
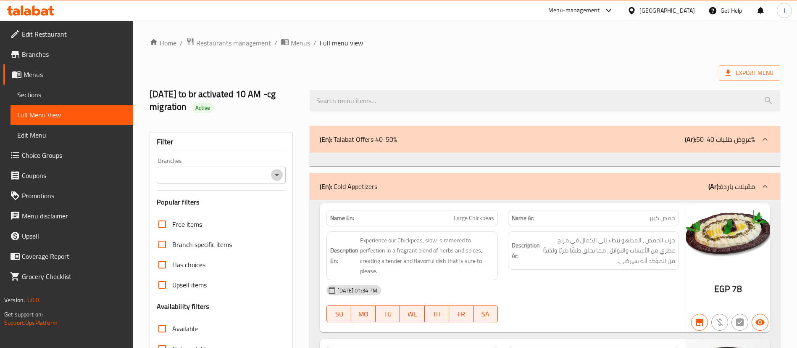
click at [278, 174] on icon "Open" at bounding box center [277, 175] width 4 height 2
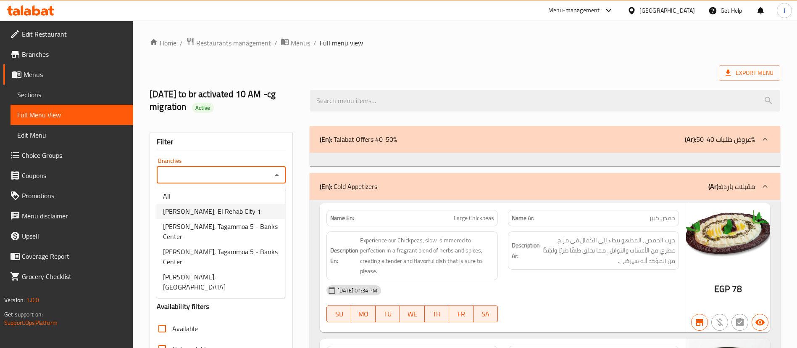
click at [224, 215] on span "Ibn Alsham, El Rehab City 1" at bounding box center [212, 211] width 98 height 10
type input "Ibn Alsham, El Rehab City 1"
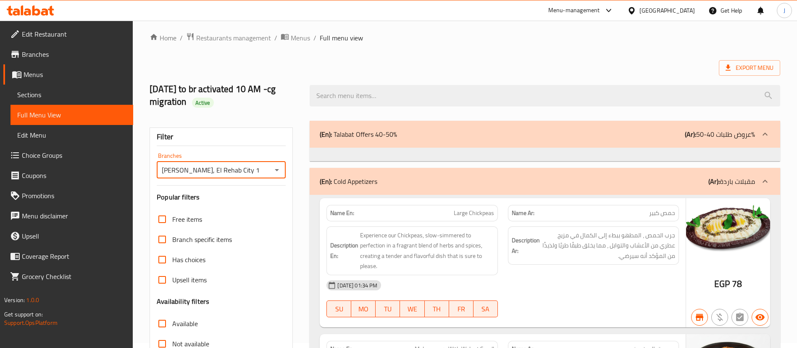
scroll to position [190, 0]
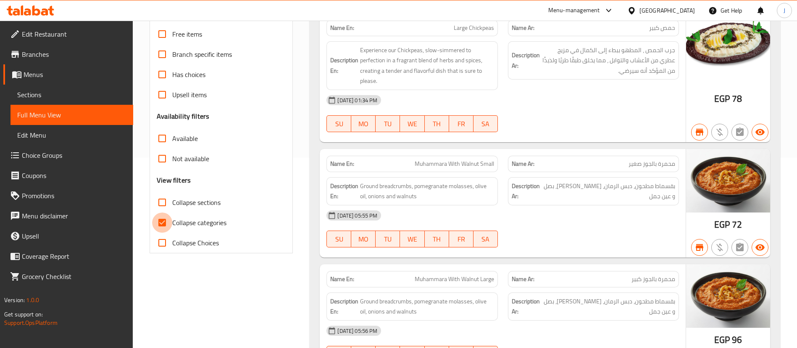
click at [161, 223] on input "Collapse categories" at bounding box center [162, 222] width 20 height 20
checkbox input "false"
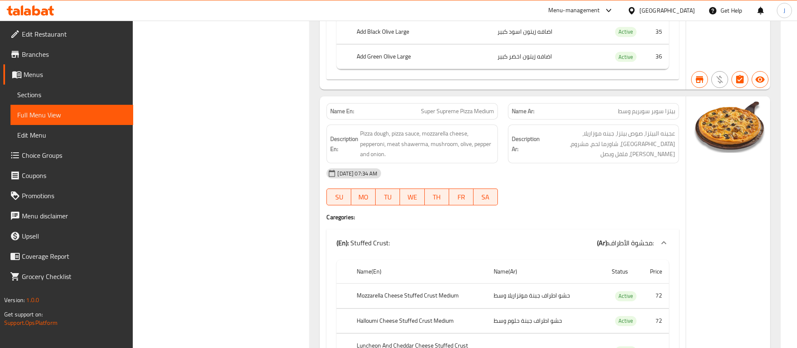
scroll to position [15010, 0]
click at [441, 107] on span "Super Supreme Pizza Medium" at bounding box center [457, 111] width 73 height 9
copy span "Super Supreme Pizza Medium"
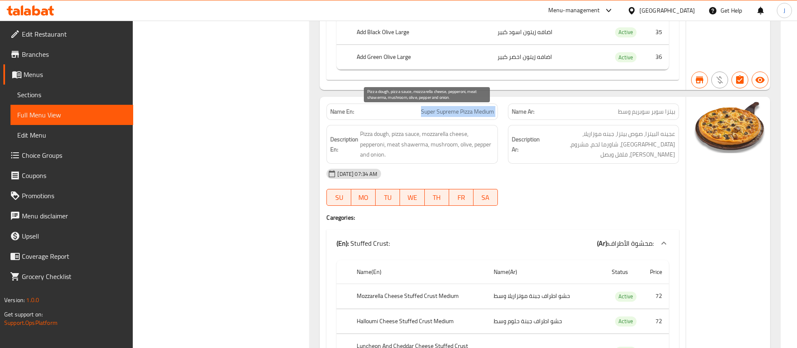
copy span "Super Supreme Pizza Medium"
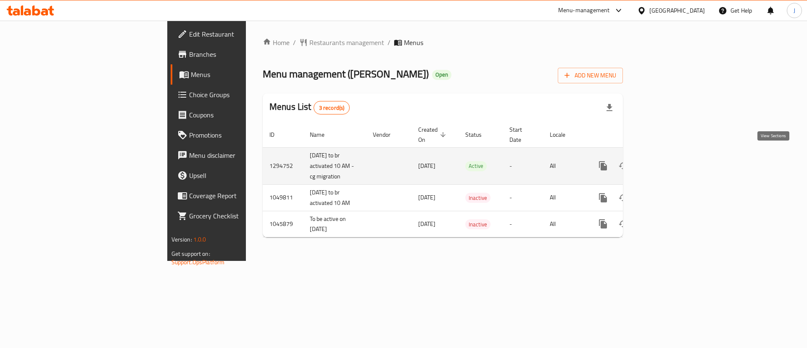
click at [669, 161] on icon "enhanced table" at bounding box center [663, 166] width 10 height 10
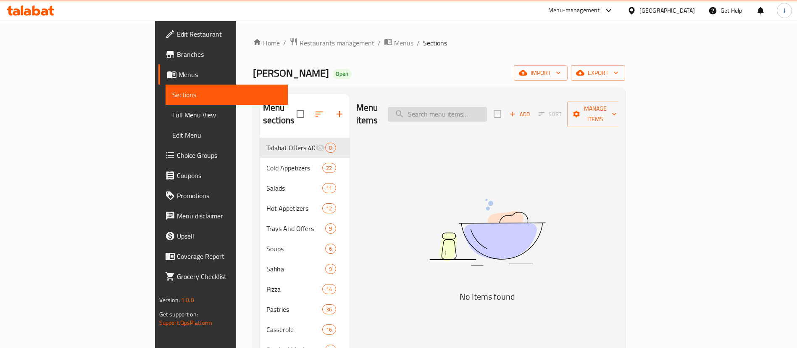
click at [487, 108] on input "search" at bounding box center [437, 114] width 99 height 15
paste input "645906"
click at [487, 109] on input "645906" at bounding box center [437, 114] width 99 height 15
paste input "Super Supreme Pizza Medium"
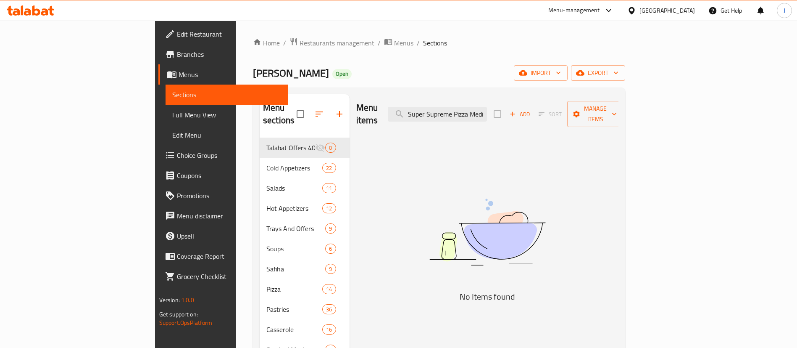
scroll to position [0, 9]
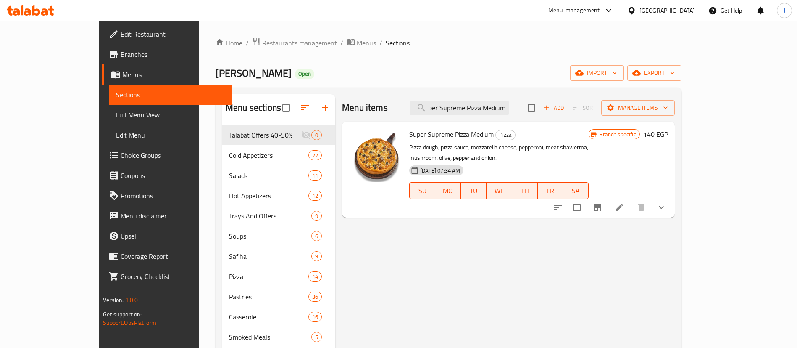
type input "Super Supreme Pizza Medium"
click at [624, 202] on icon at bounding box center [619, 207] width 10 height 10
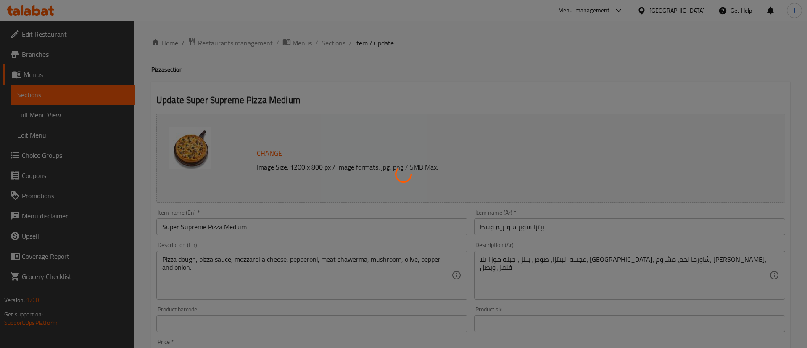
type input "محشوة الأطراف:"
type input "0"
type input "1"
type input "الإضافات:"
type input "0"
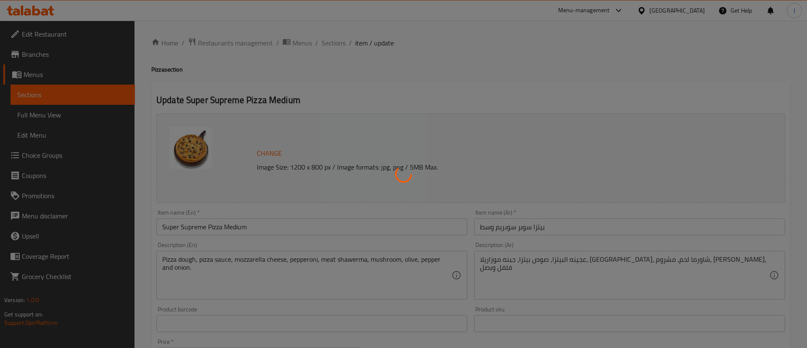
type input "0"
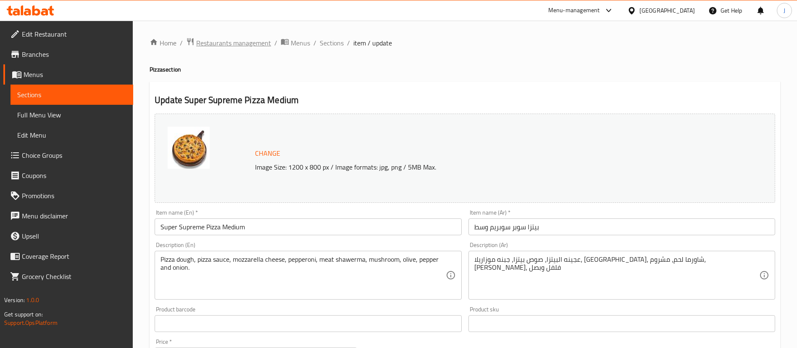
click at [218, 41] on span "Restaurants management" at bounding box center [233, 43] width 75 height 10
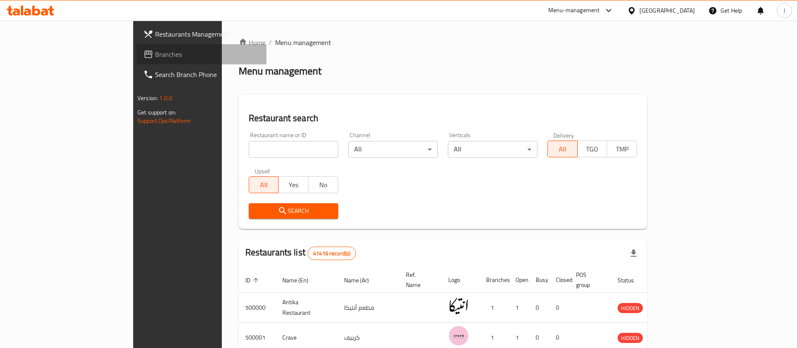
click at [155, 52] on span "Branches" at bounding box center [207, 54] width 105 height 10
